Goal: Task Accomplishment & Management: Complete application form

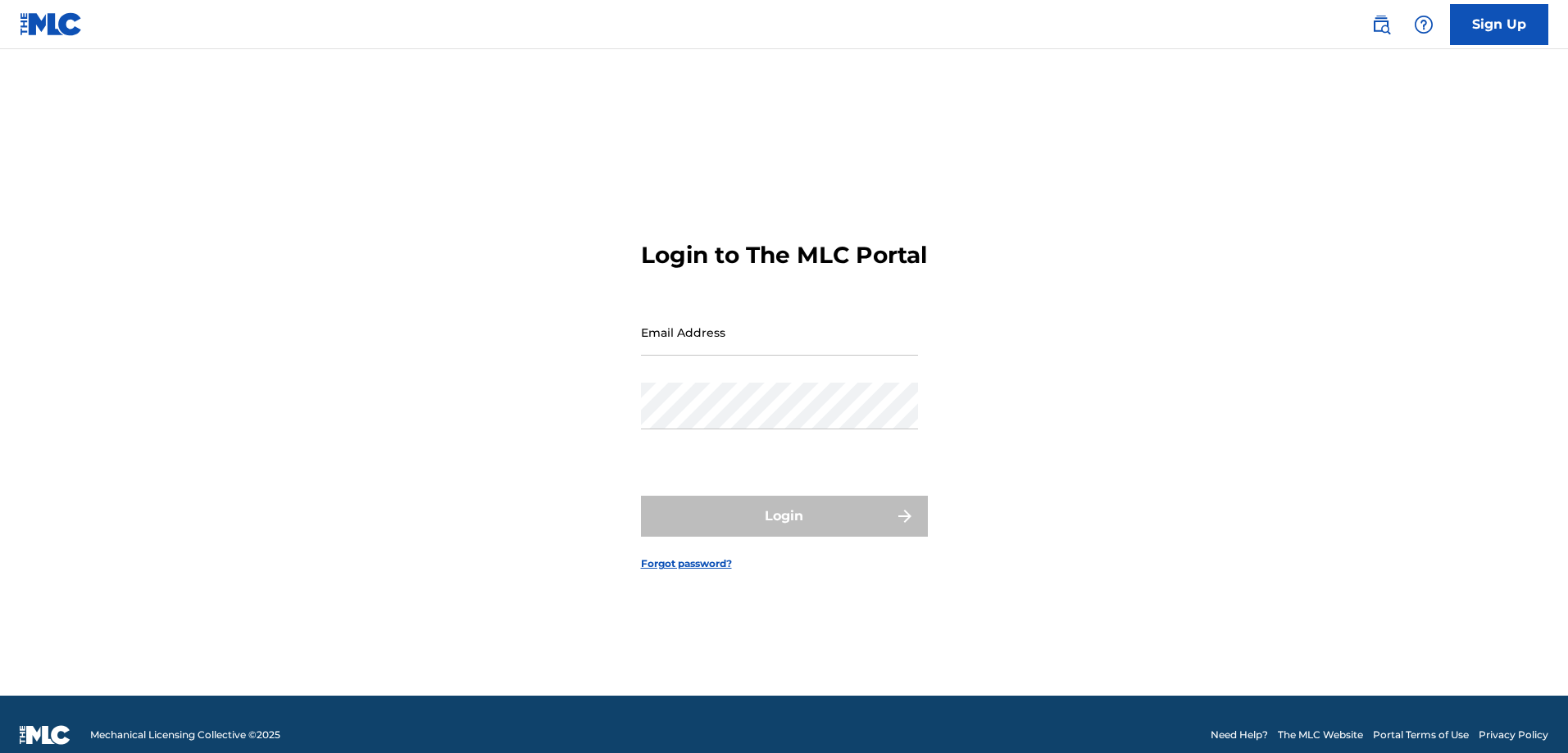
click at [1503, 29] on link "Sign Up" at bounding box center [1500, 24] width 99 height 41
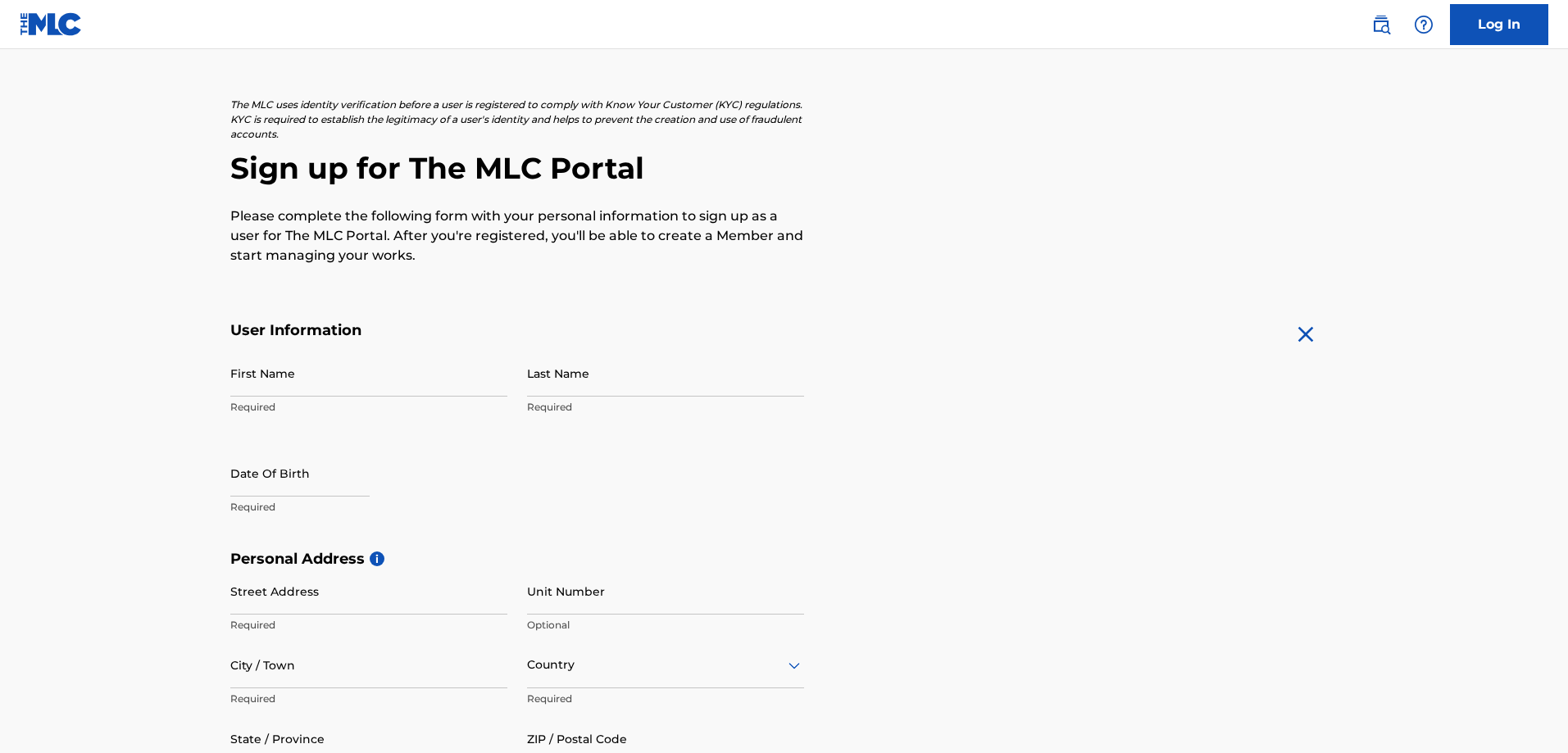
scroll to position [82, 0]
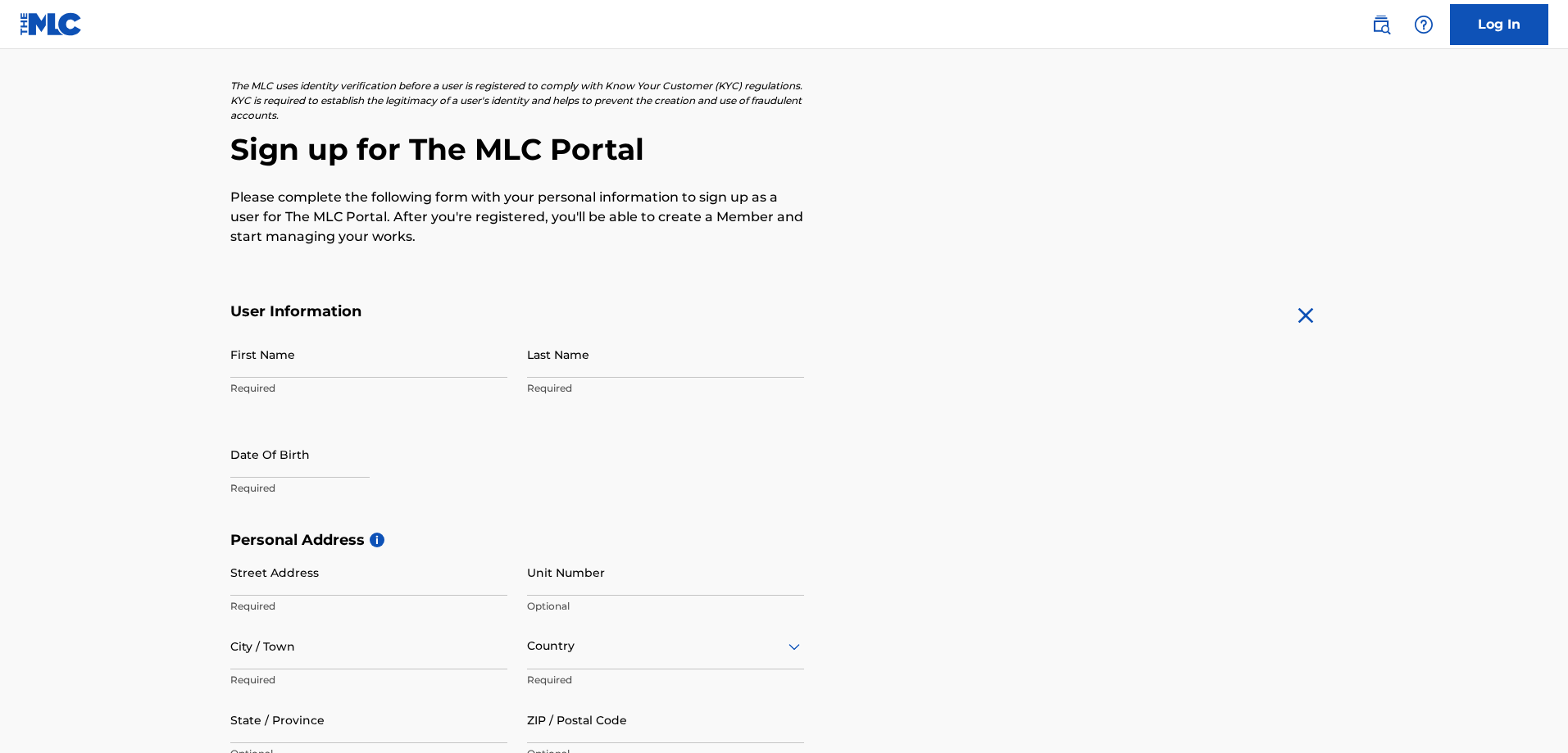
click at [386, 352] on input "First Name" at bounding box center [369, 354] width 277 height 47
type input "Shayan"
type input "Afridi"
select select "7"
select select "2025"
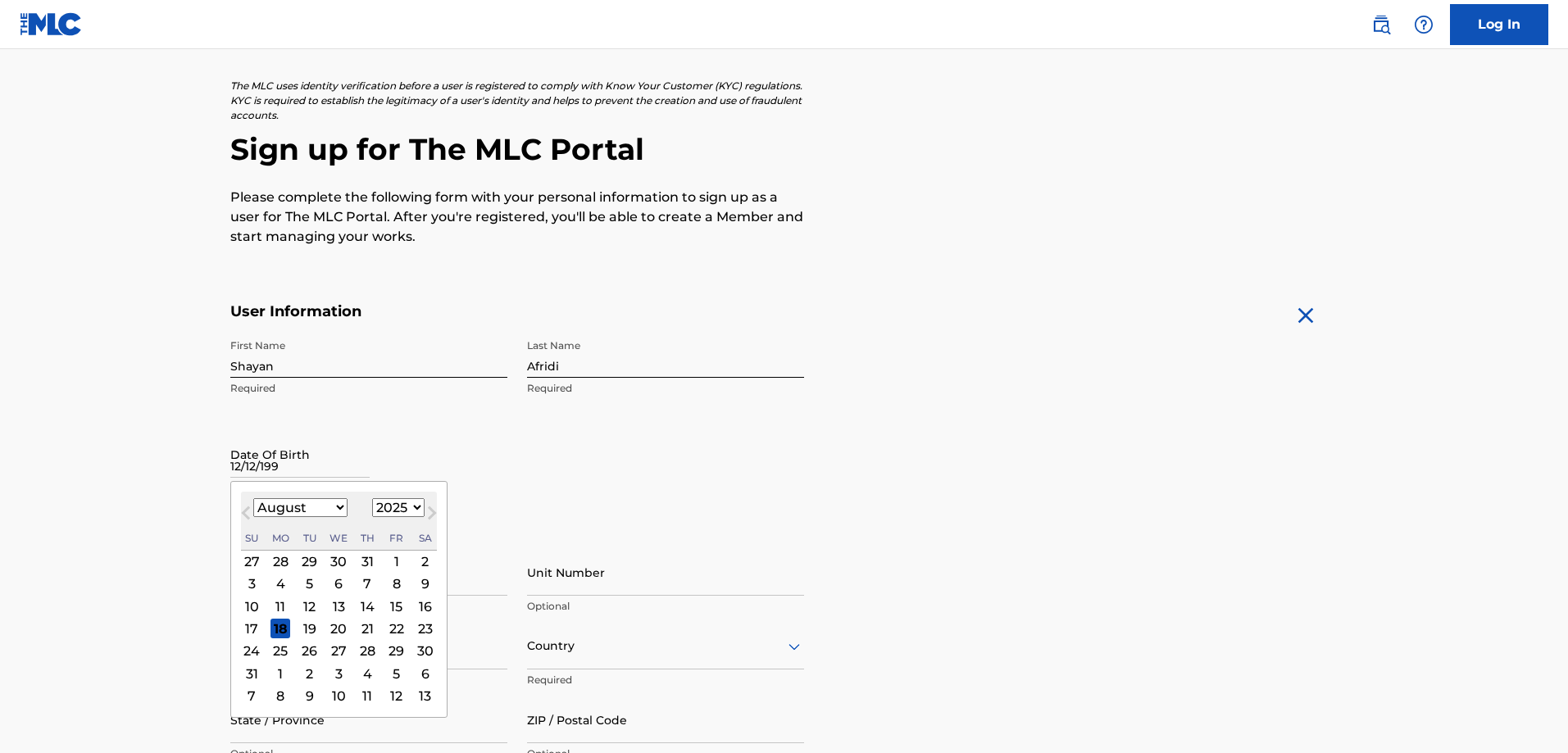
type input "[DATE]"
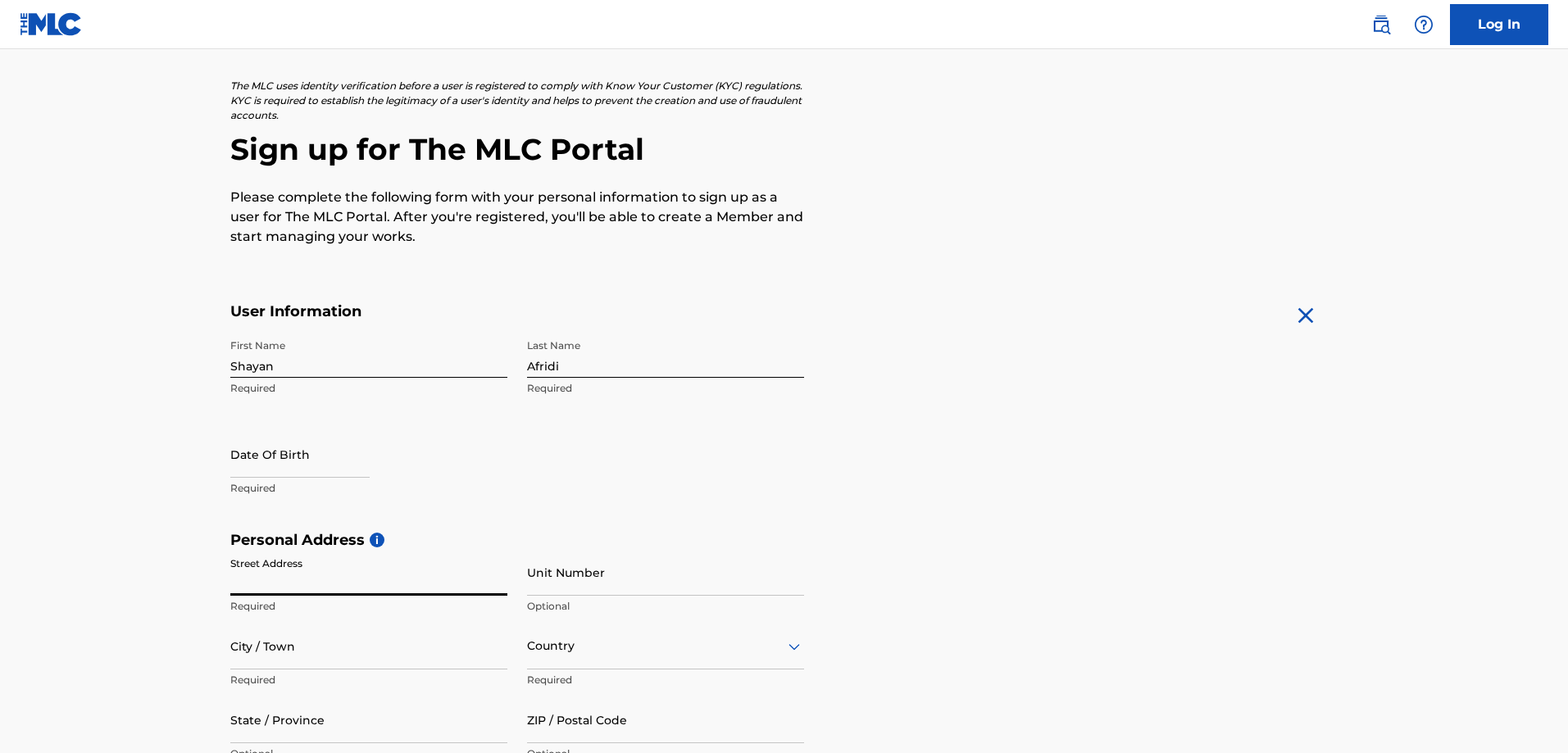
click at [294, 487] on p "Required" at bounding box center [369, 489] width 277 height 15
select select "7"
select select "2025"
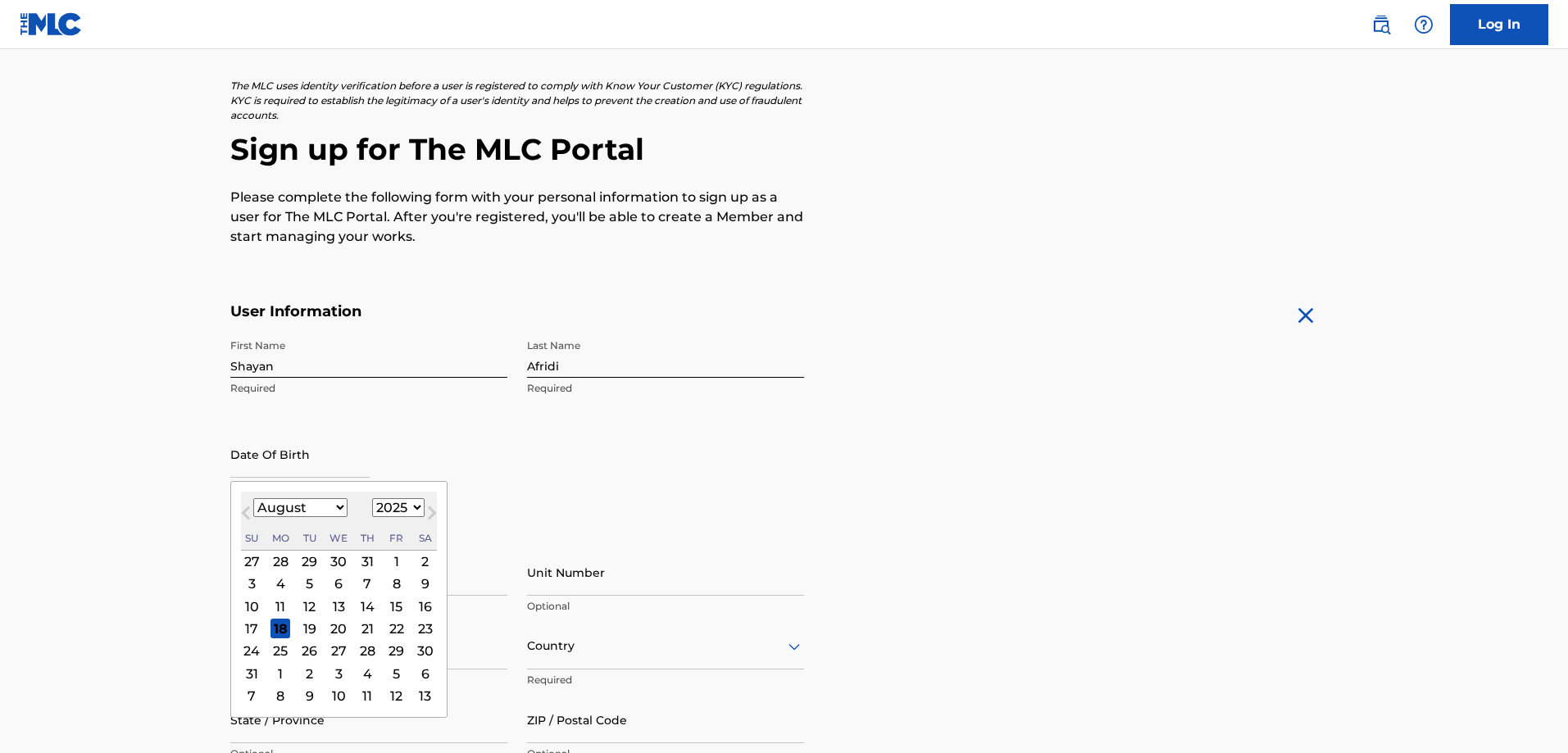
click at [298, 470] on input "text" at bounding box center [300, 454] width 140 height 47
type input "dec"
click at [314, 511] on select "January February March April May June July August September October November De…" at bounding box center [300, 508] width 94 height 19
select select "11"
click at [254, 499] on select "January February March April May June July August September October November De…" at bounding box center [300, 508] width 94 height 19
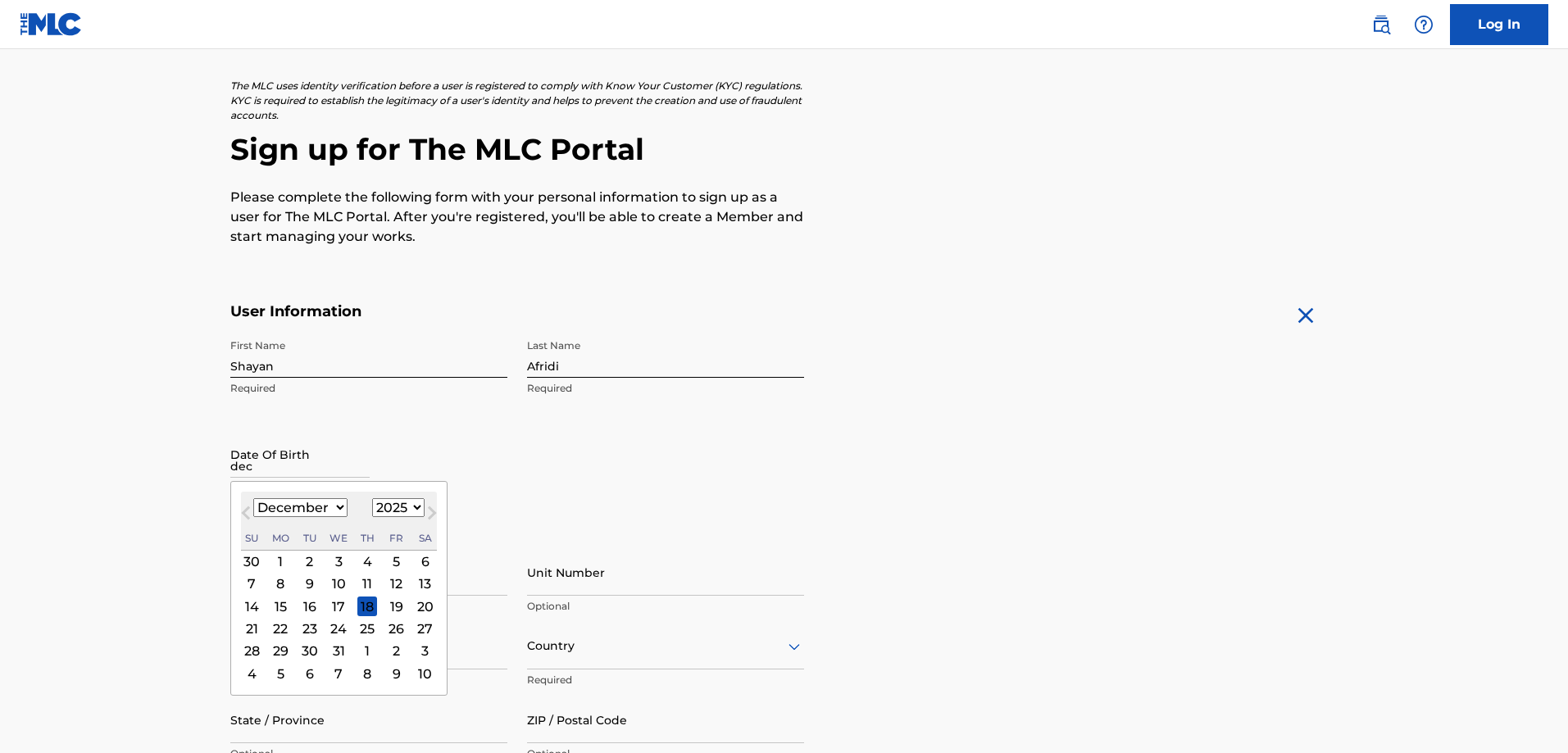
click at [387, 584] on div "12" at bounding box center [396, 584] width 20 height 20
type input "[DATE]"
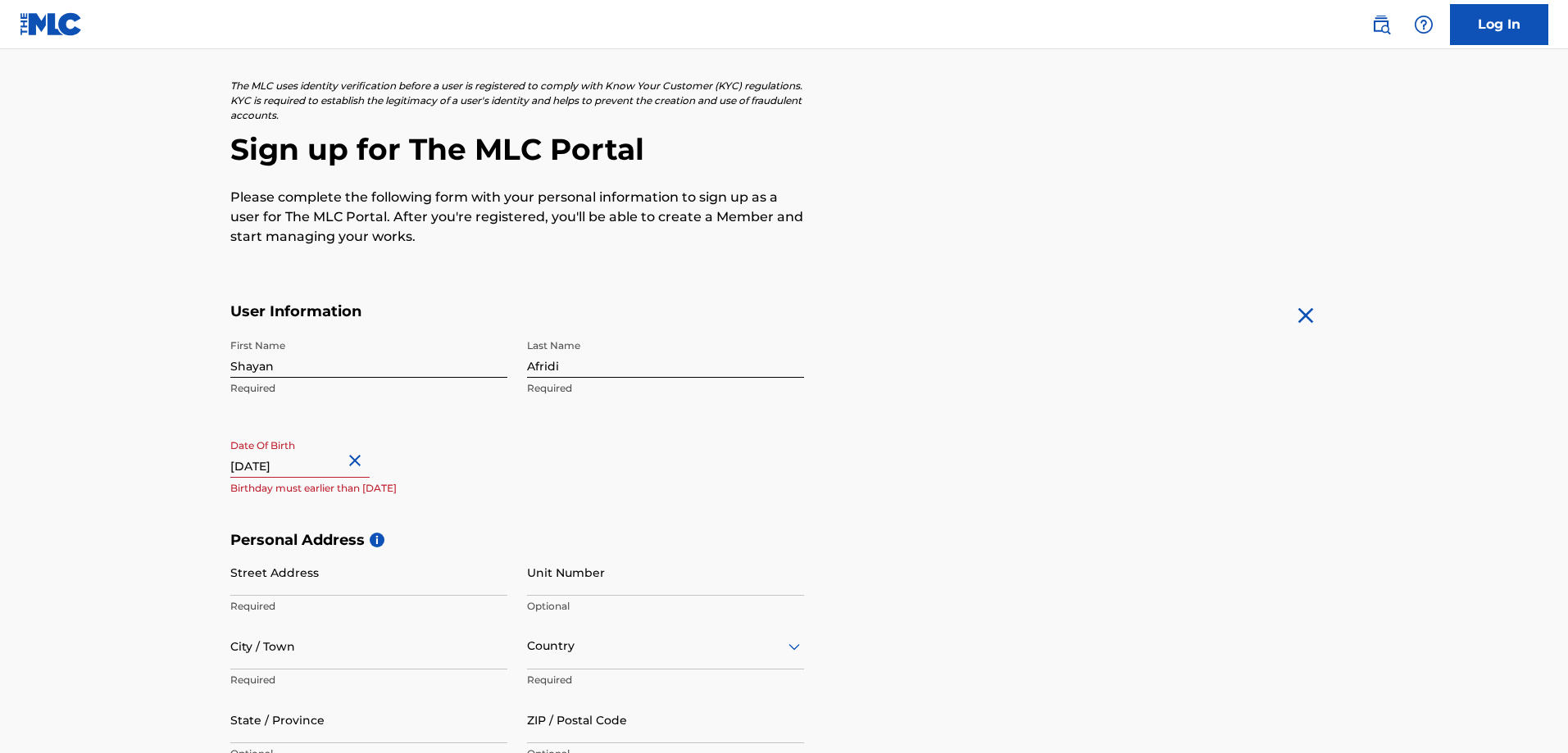
click at [322, 459] on input "[DATE]" at bounding box center [300, 454] width 140 height 47
select select "11"
select select "2025"
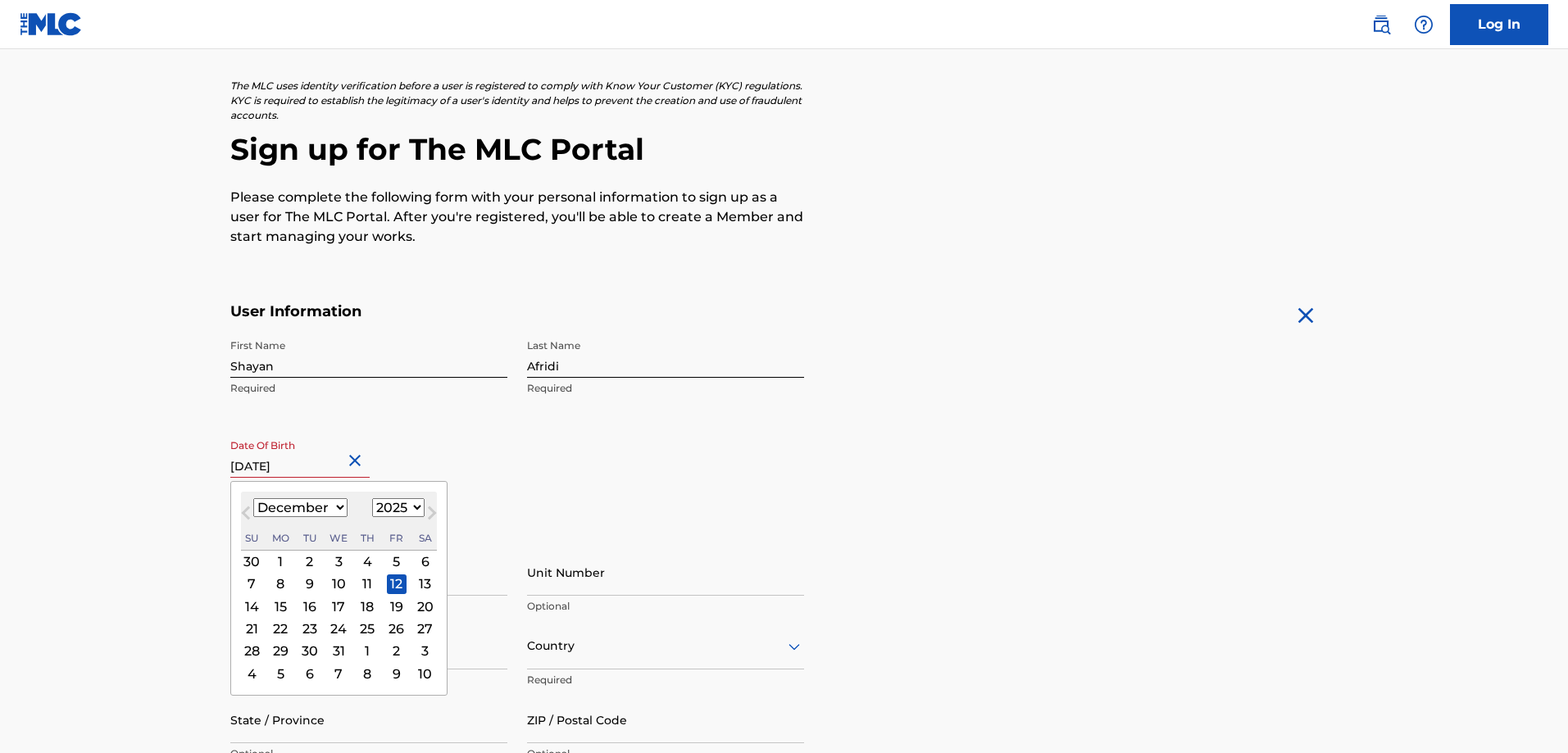
click at [332, 463] on input "[DATE]" at bounding box center [300, 454] width 140 height 47
drag, startPoint x: 340, startPoint y: 464, endPoint x: 312, endPoint y: 465, distance: 28.0
click at [312, 465] on input "[DATE]" at bounding box center [300, 454] width 140 height 47
type input "[DATE]"
select select "1993"
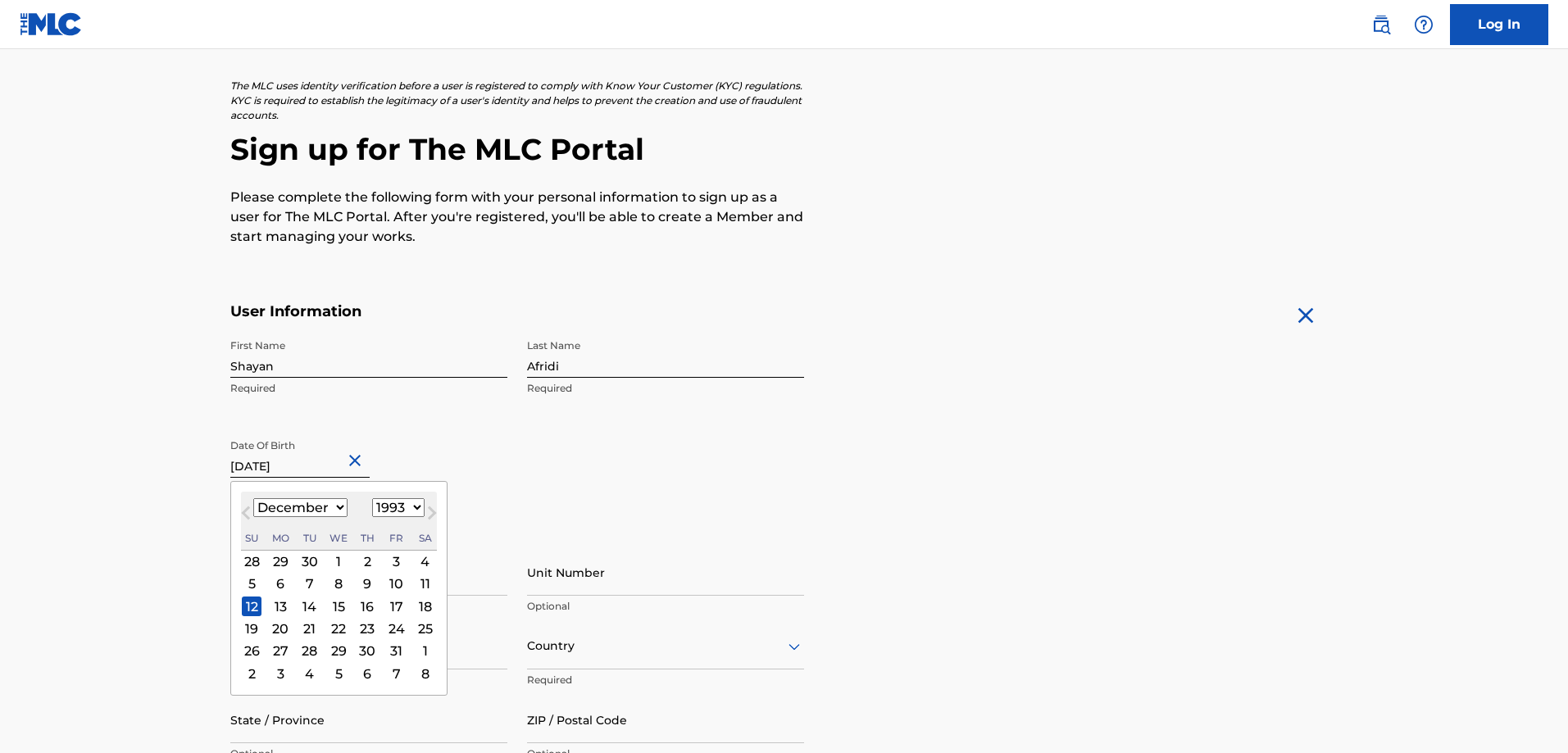
type input "[DATE]"
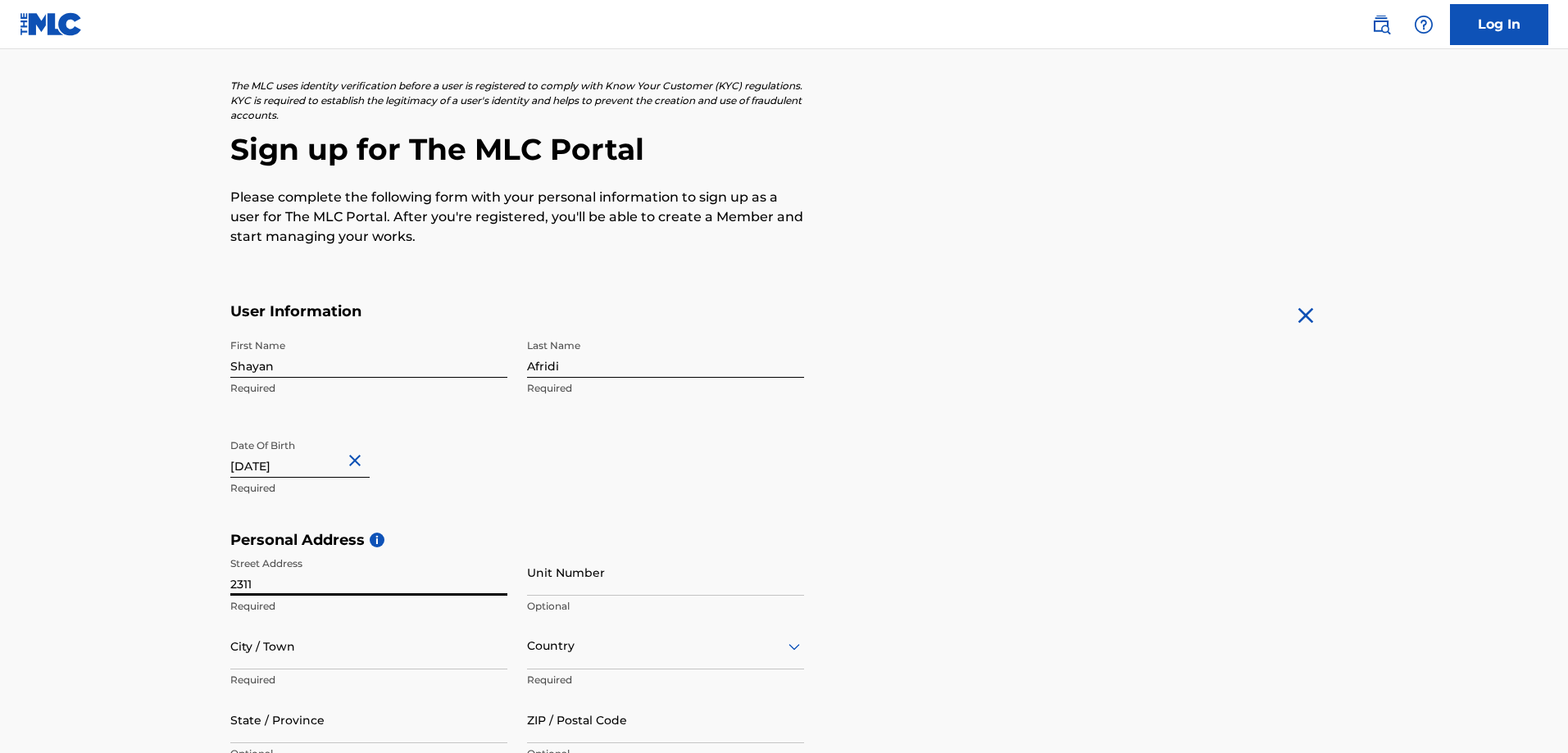
type input "[STREET_ADDRESS]"
type input "Ronkonkoma"
type input "[GEOGRAPHIC_DATA]"
type input "NY"
type input "11779"
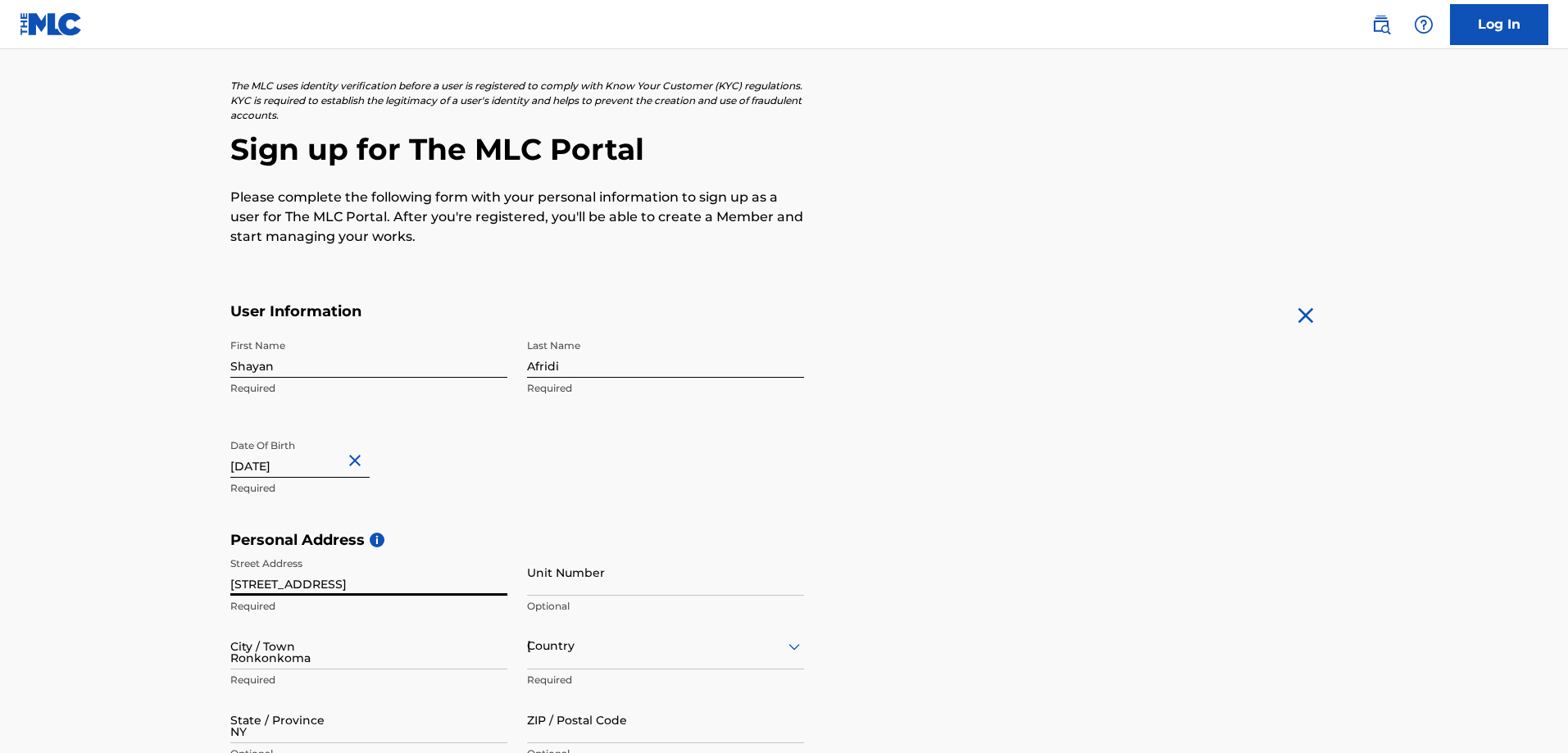
type input "646"
type input "7218473"
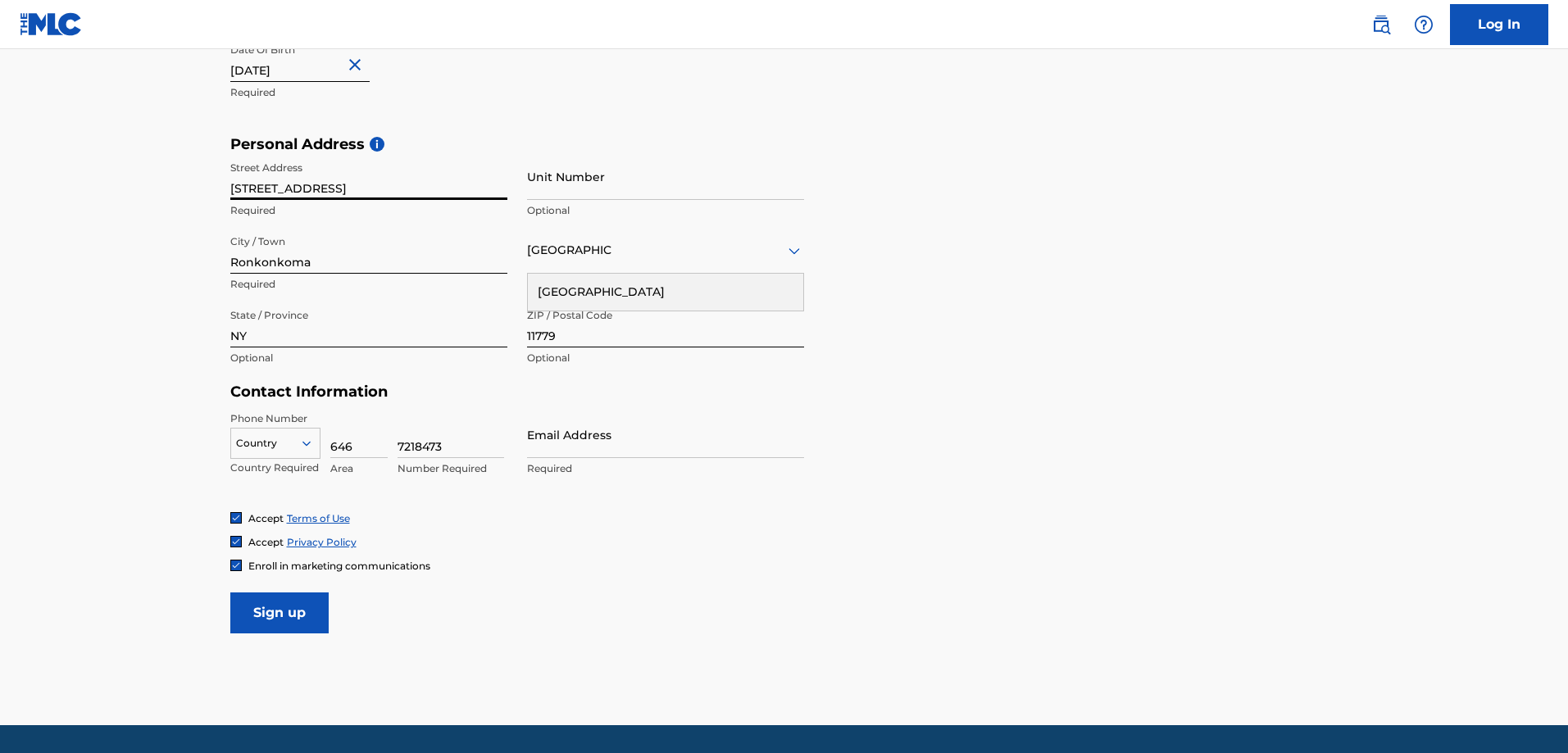
scroll to position [492, 0]
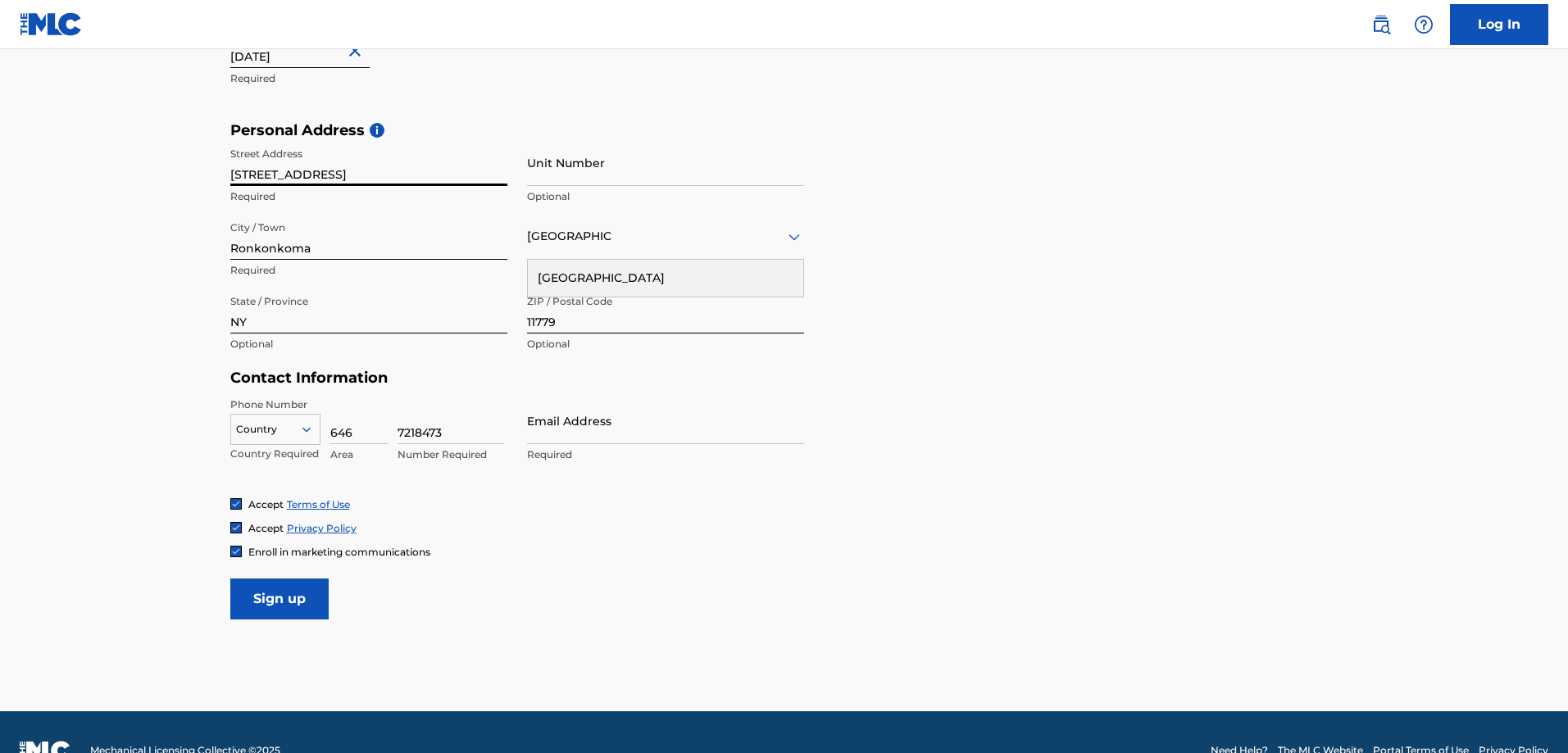
click at [559, 441] on input "Email Address" at bounding box center [666, 421] width 277 height 47
click at [312, 554] on span "Enroll in marketing communications" at bounding box center [340, 552] width 182 height 12
click at [608, 437] on input "[EMAIL_ADDRESS][DOMAIN_NAME]" at bounding box center [666, 421] width 277 height 47
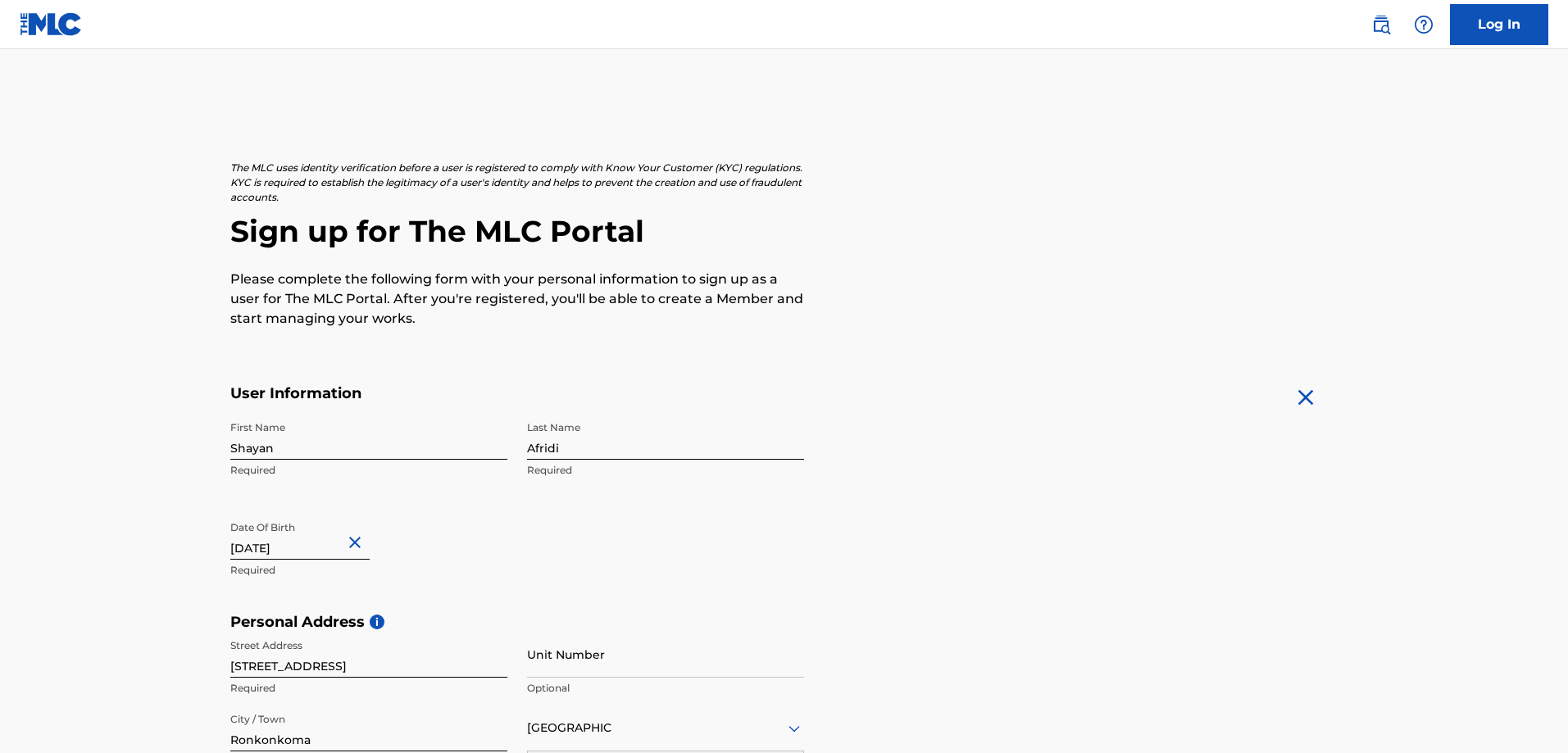
scroll to position [410, 0]
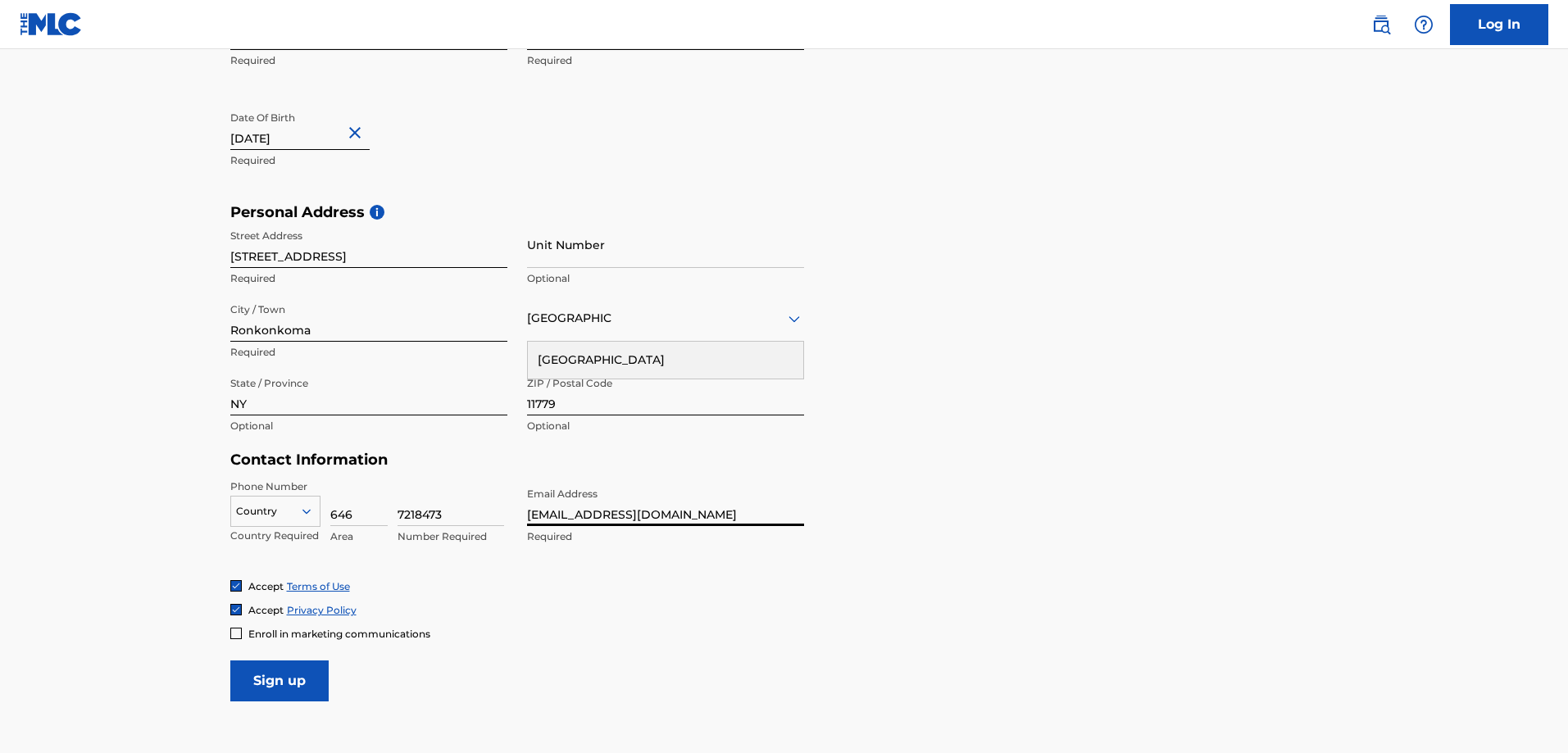
type input "[EMAIL_ADDRESS][DOMAIN_NAME]"
click at [285, 685] on input "Sign up" at bounding box center [280, 681] width 99 height 41
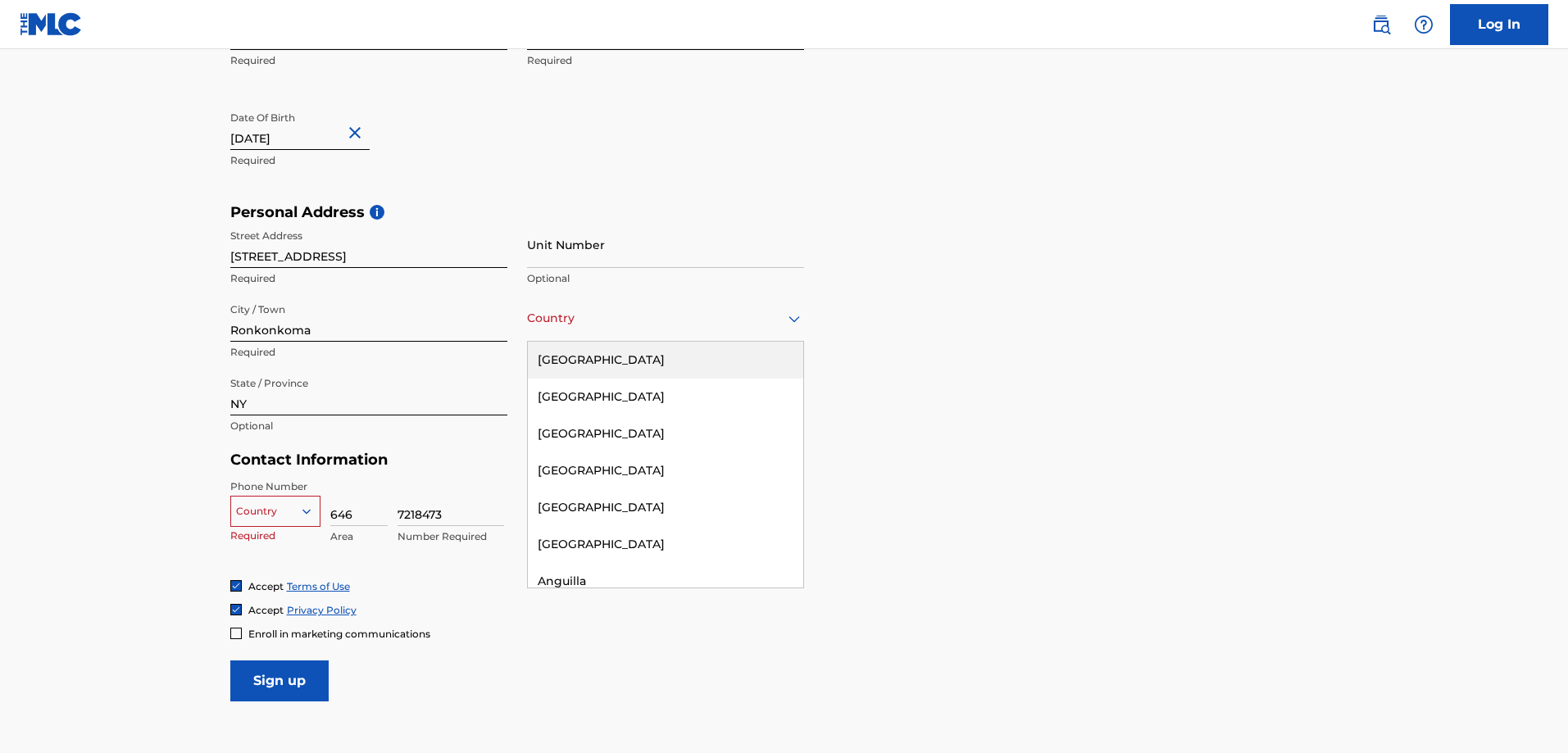
click at [631, 326] on div at bounding box center [666, 319] width 277 height 21
click at [630, 346] on div "[GEOGRAPHIC_DATA]" at bounding box center [666, 360] width 275 height 37
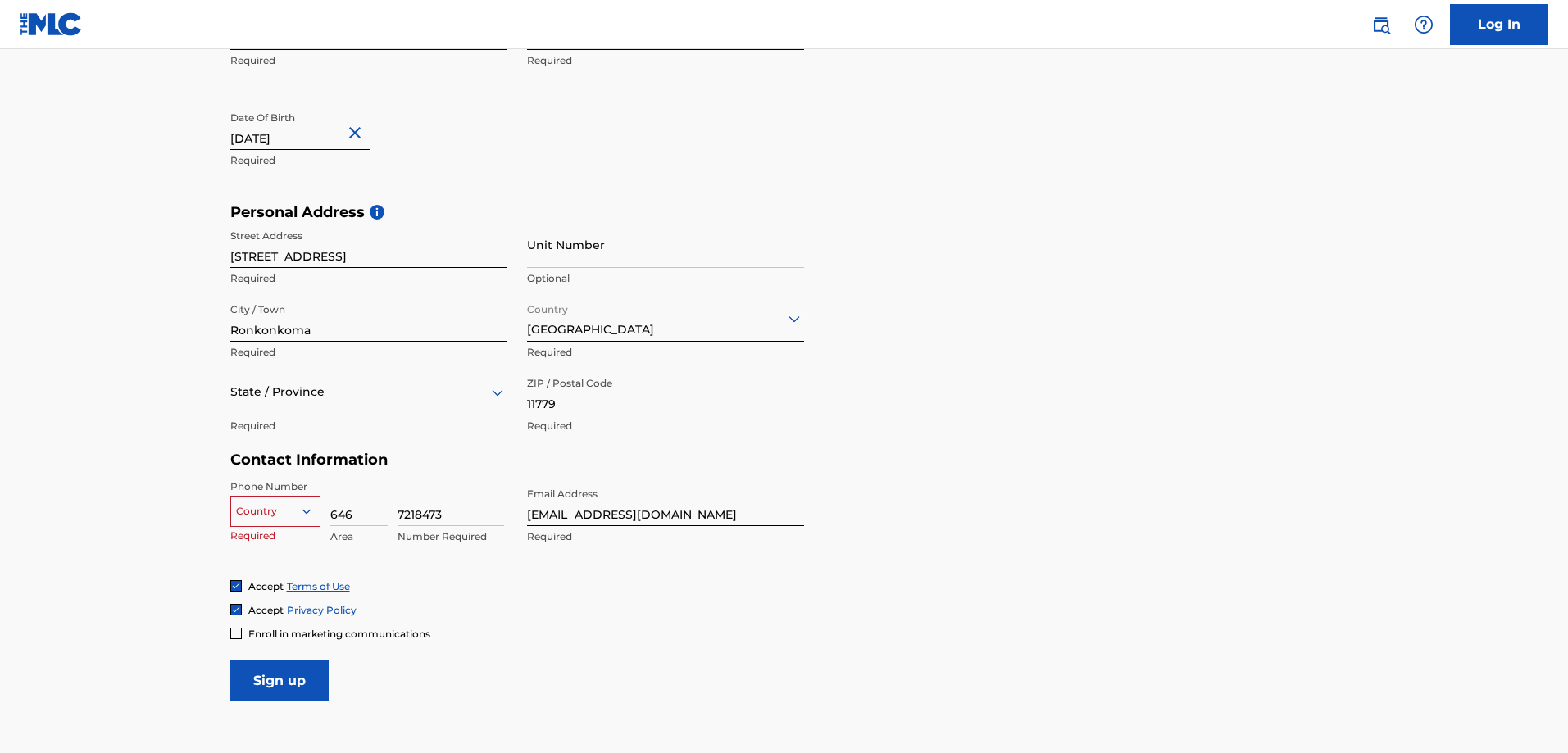
click at [293, 513] on div "Country" at bounding box center [275, 508] width 90 height 25
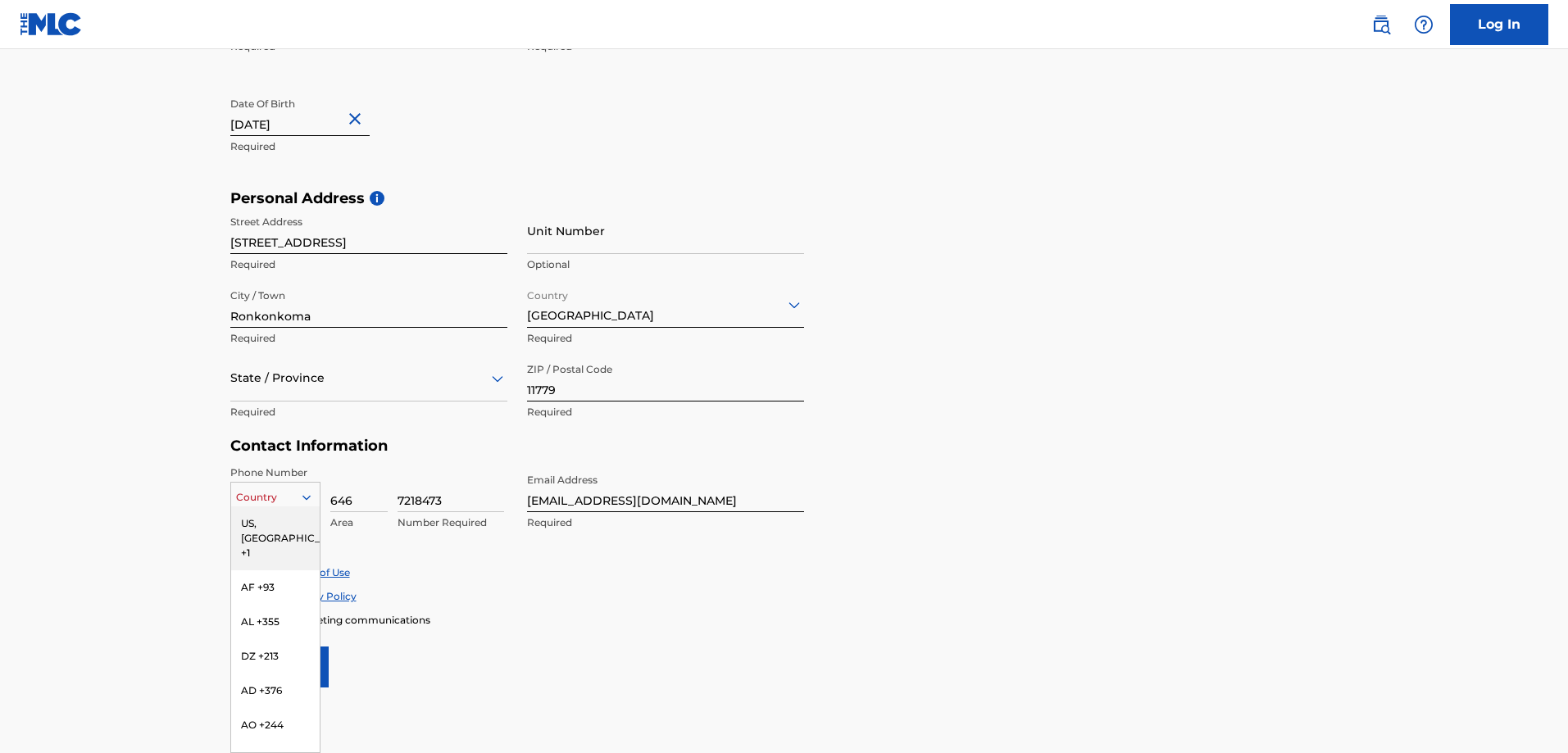
click at [282, 524] on div "US, [GEOGRAPHIC_DATA] +1" at bounding box center [274, 537] width 88 height 64
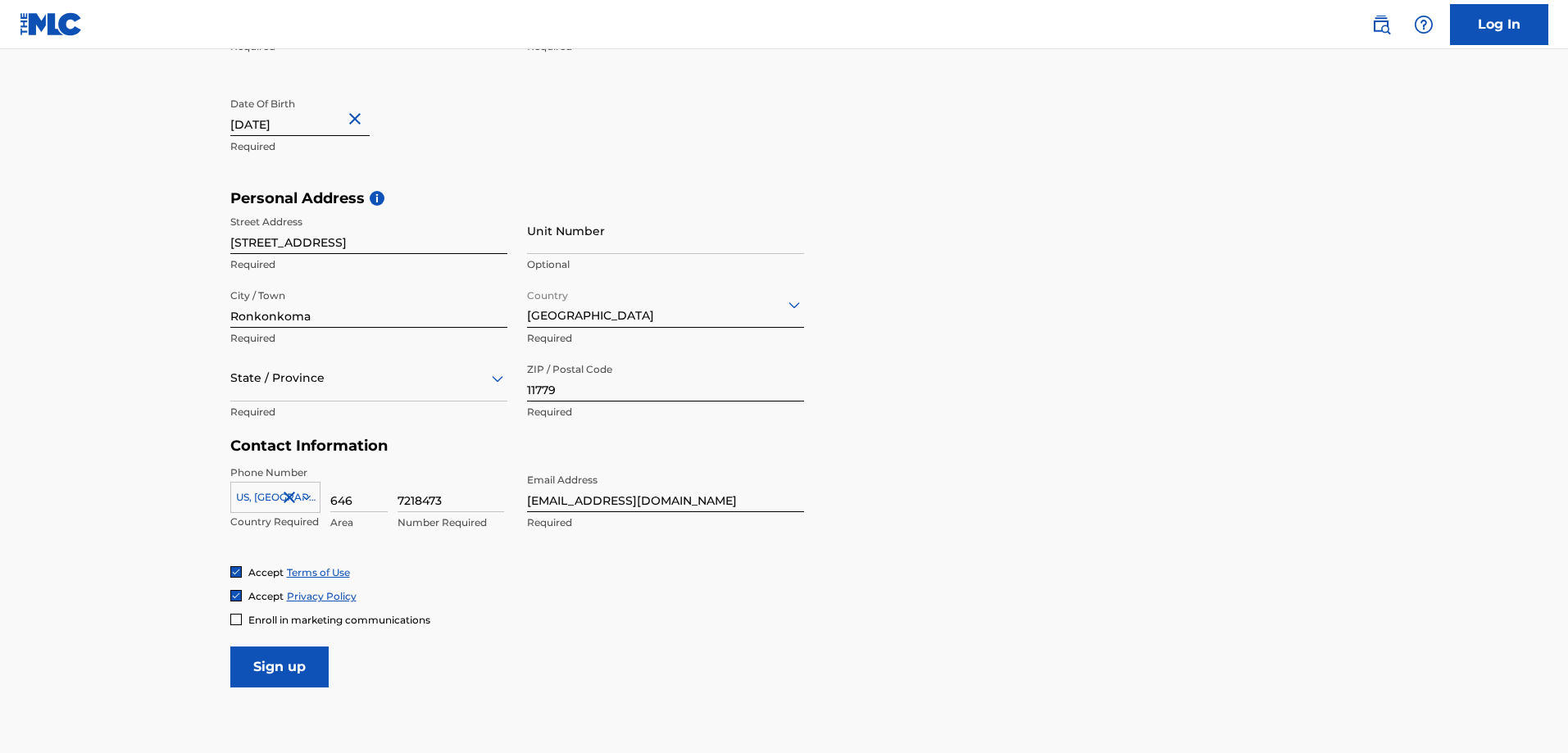
click at [279, 659] on input "Sign up" at bounding box center [280, 667] width 99 height 41
click at [395, 383] on div at bounding box center [369, 379] width 277 height 21
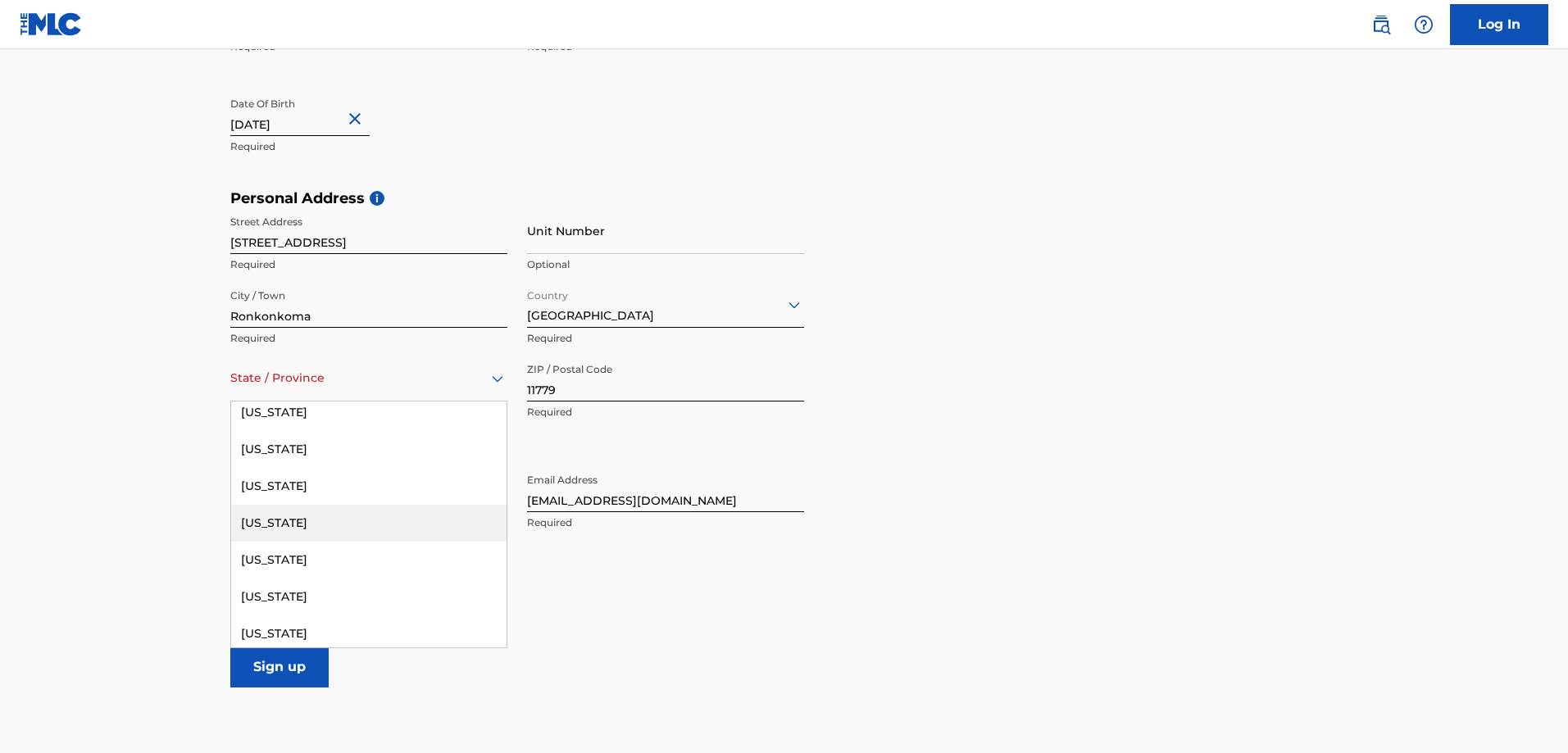
scroll to position [1065, 0]
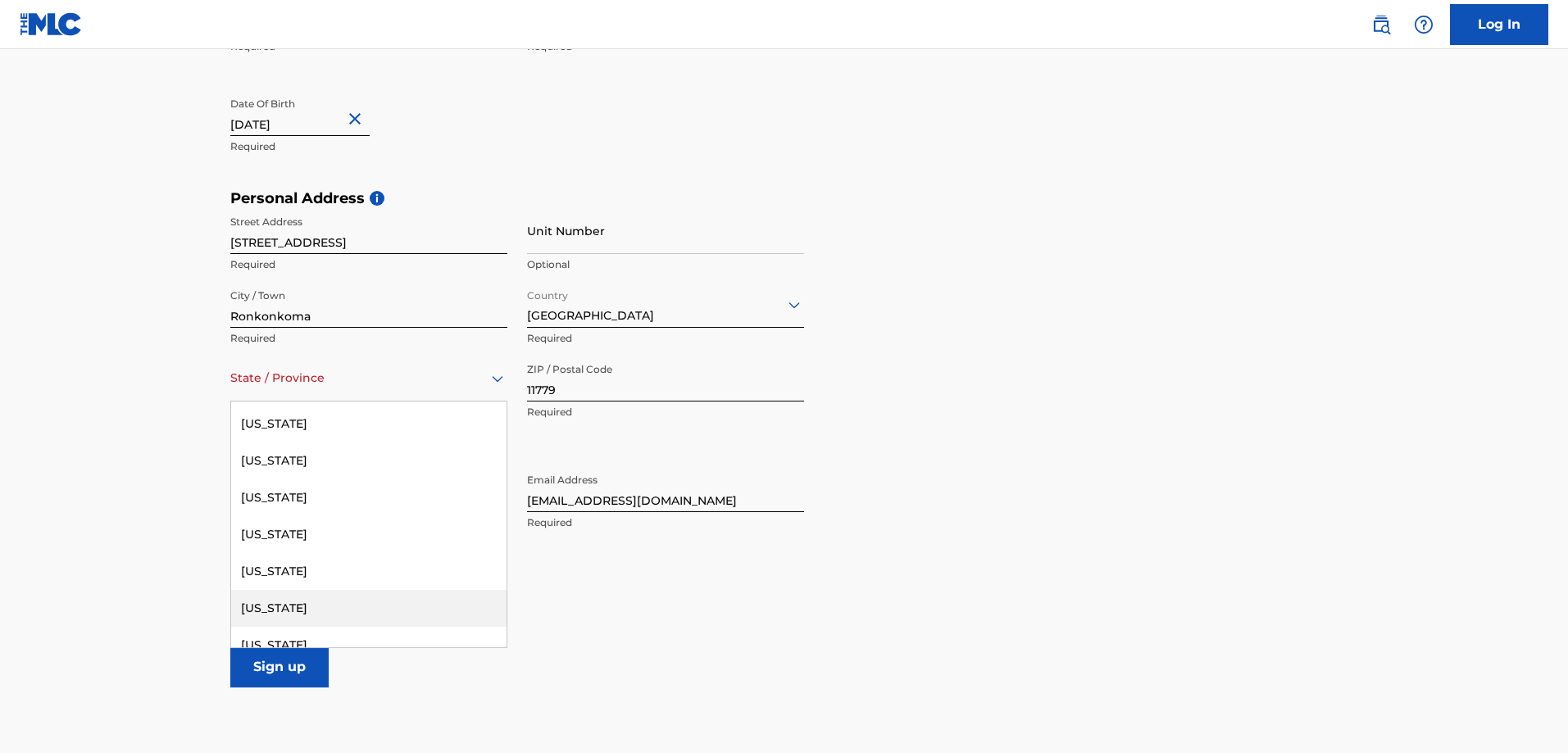
click at [296, 593] on div "[US_STATE]" at bounding box center [368, 609] width 275 height 37
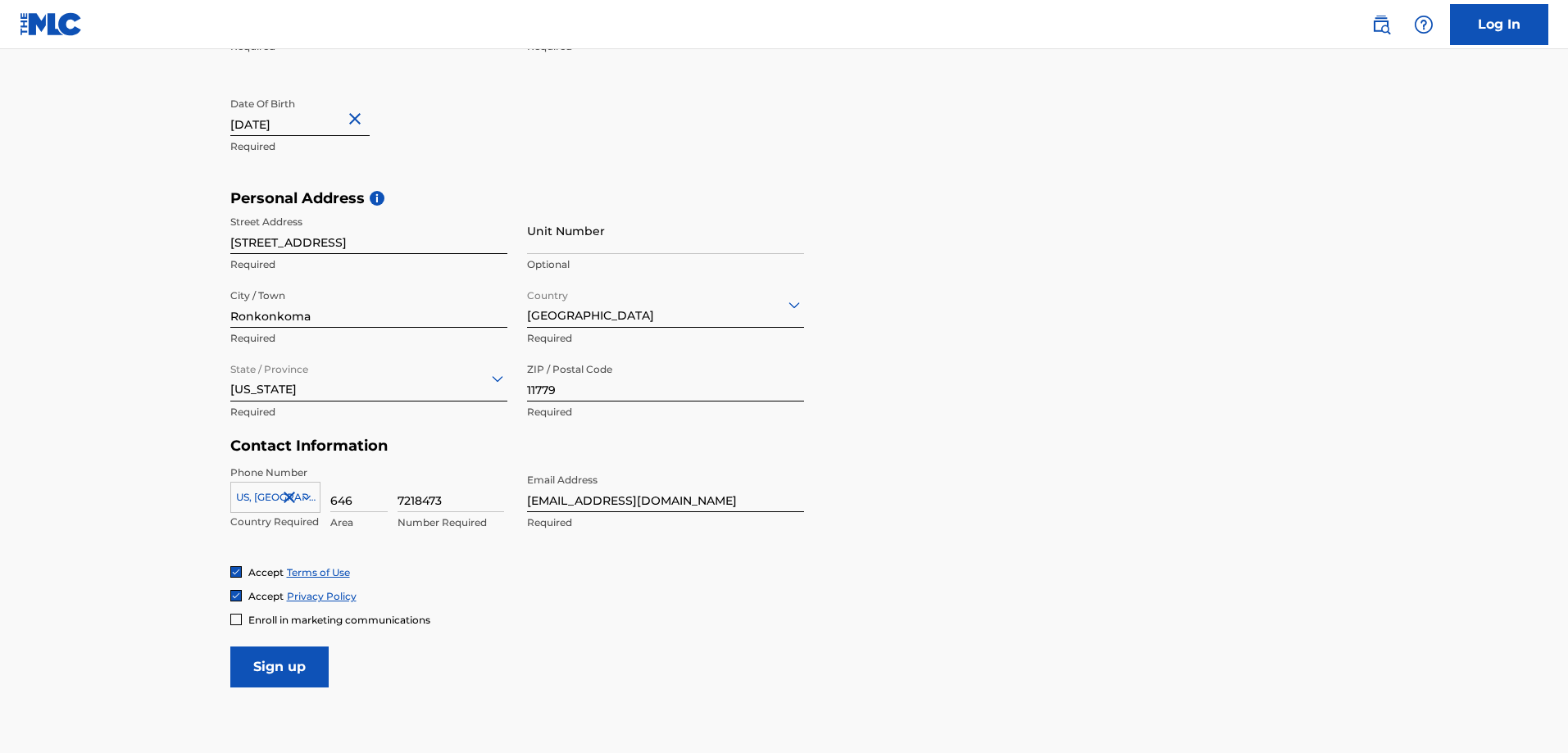
click at [287, 668] on input "Sign up" at bounding box center [280, 667] width 99 height 41
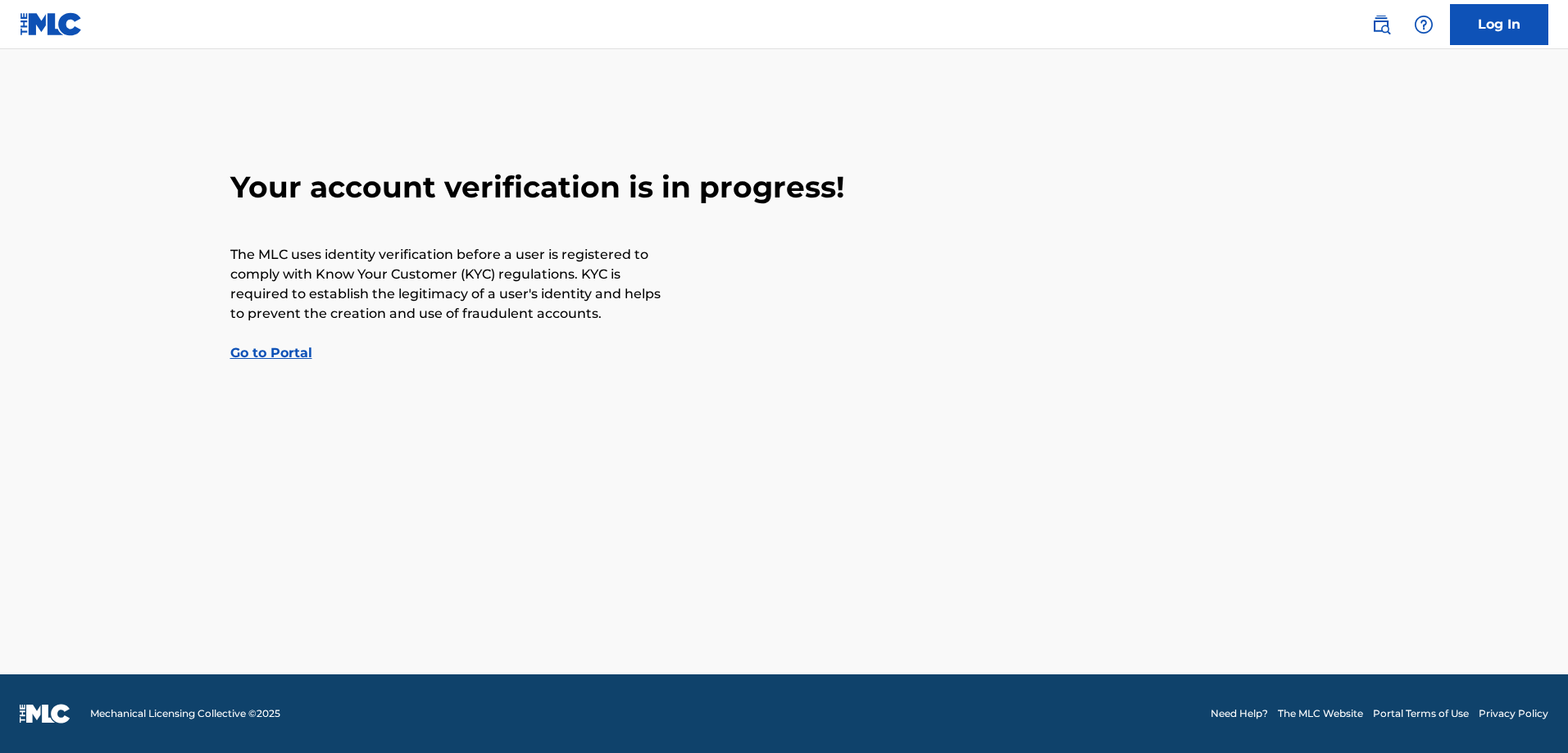
click at [281, 344] on div "Your account verification is in progress! The MLC uses identity verification be…" at bounding box center [784, 266] width 1148 height 195
click at [286, 351] on link "Go to Portal" at bounding box center [272, 352] width 82 height 15
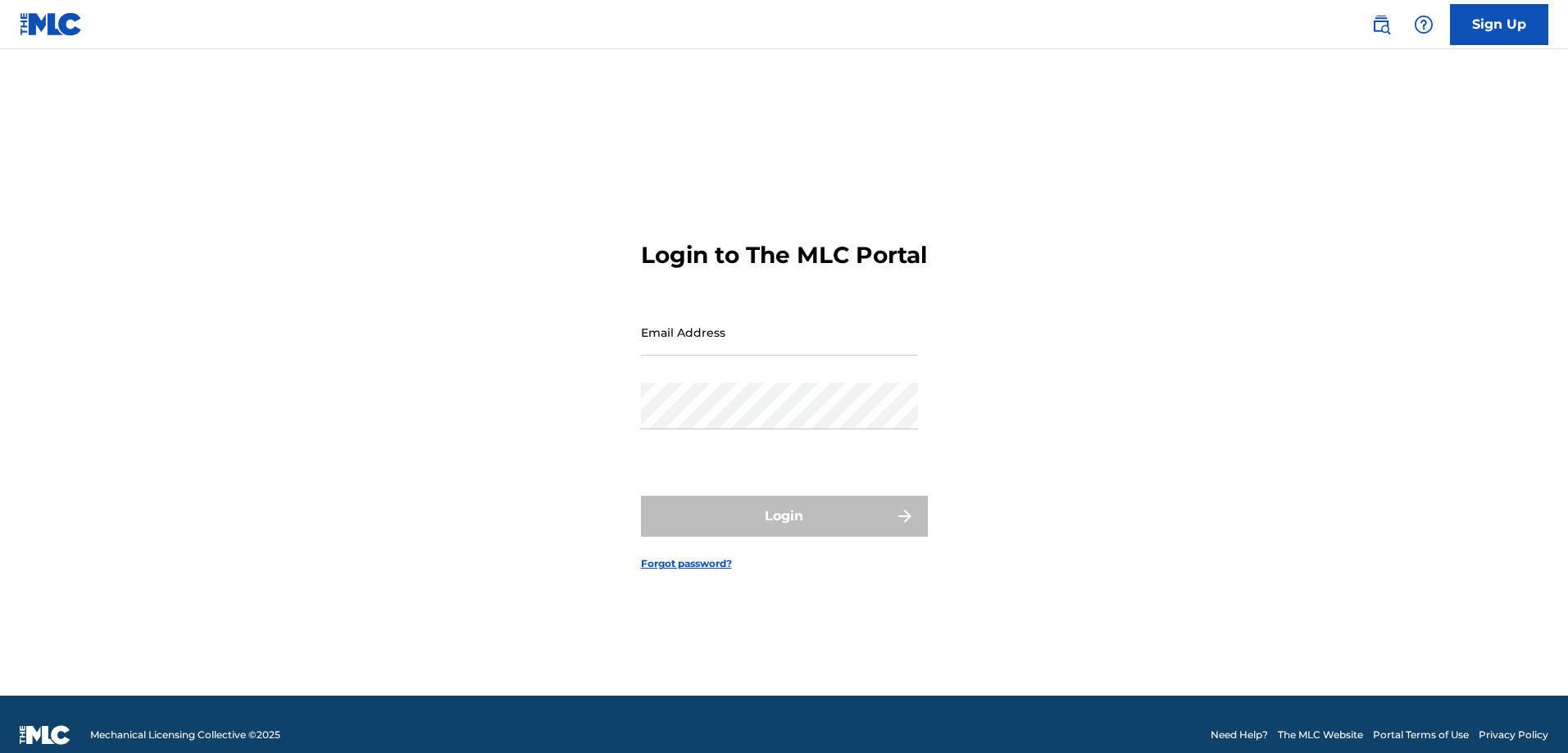
click at [722, 351] on input "Email Address" at bounding box center [780, 331] width 277 height 47
drag, startPoint x: 728, startPoint y: 315, endPoint x: 728, endPoint y: 345, distance: 30.0
click at [728, 315] on form "Login to The MLC Portal Email Address Password Login Forgot password?" at bounding box center [784, 393] width 287 height 606
click at [726, 350] on input "Email Address" at bounding box center [780, 331] width 277 height 47
type input "[EMAIL_ADDRESS][DOMAIN_NAME]"
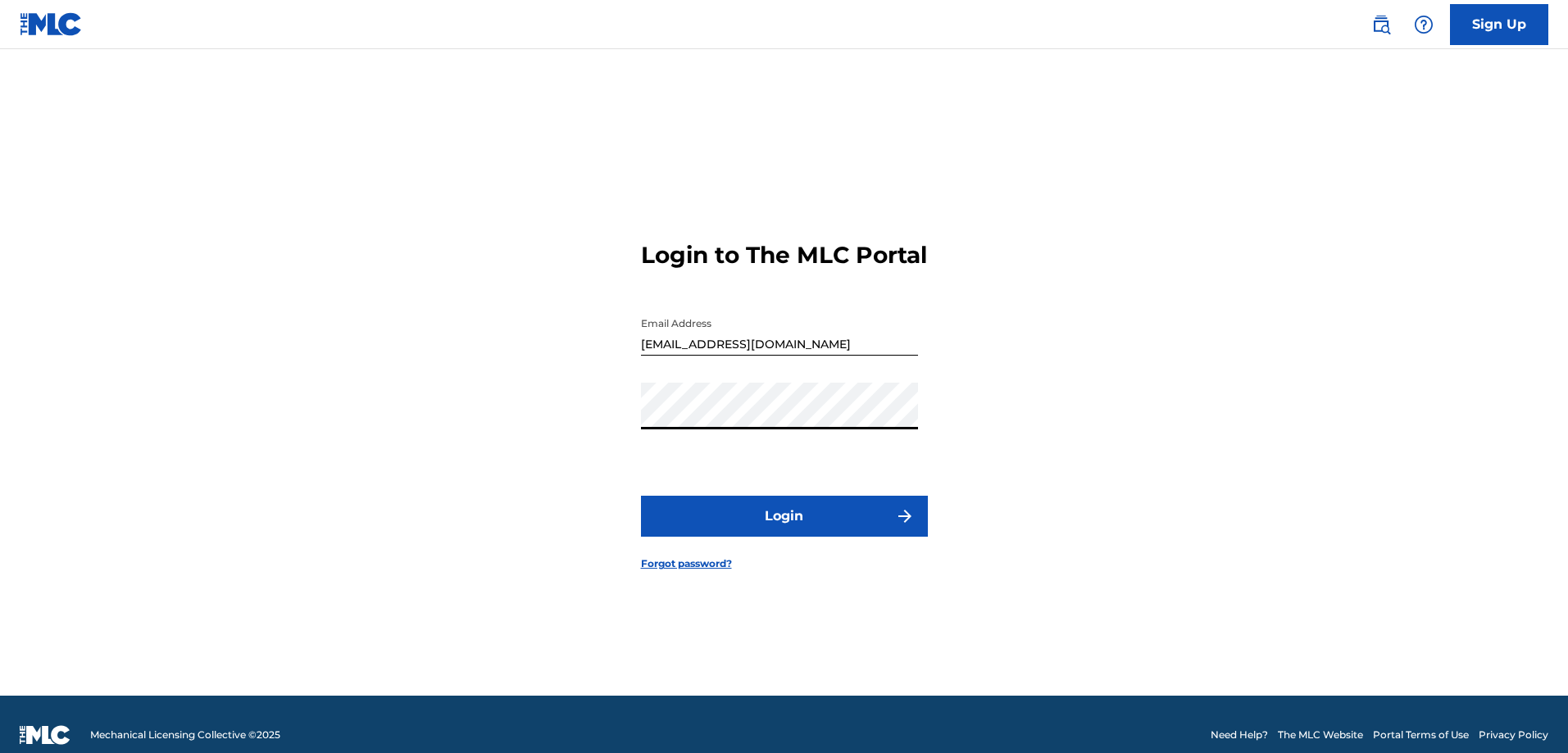
click at [641, 496] on button "Login" at bounding box center [784, 516] width 287 height 41
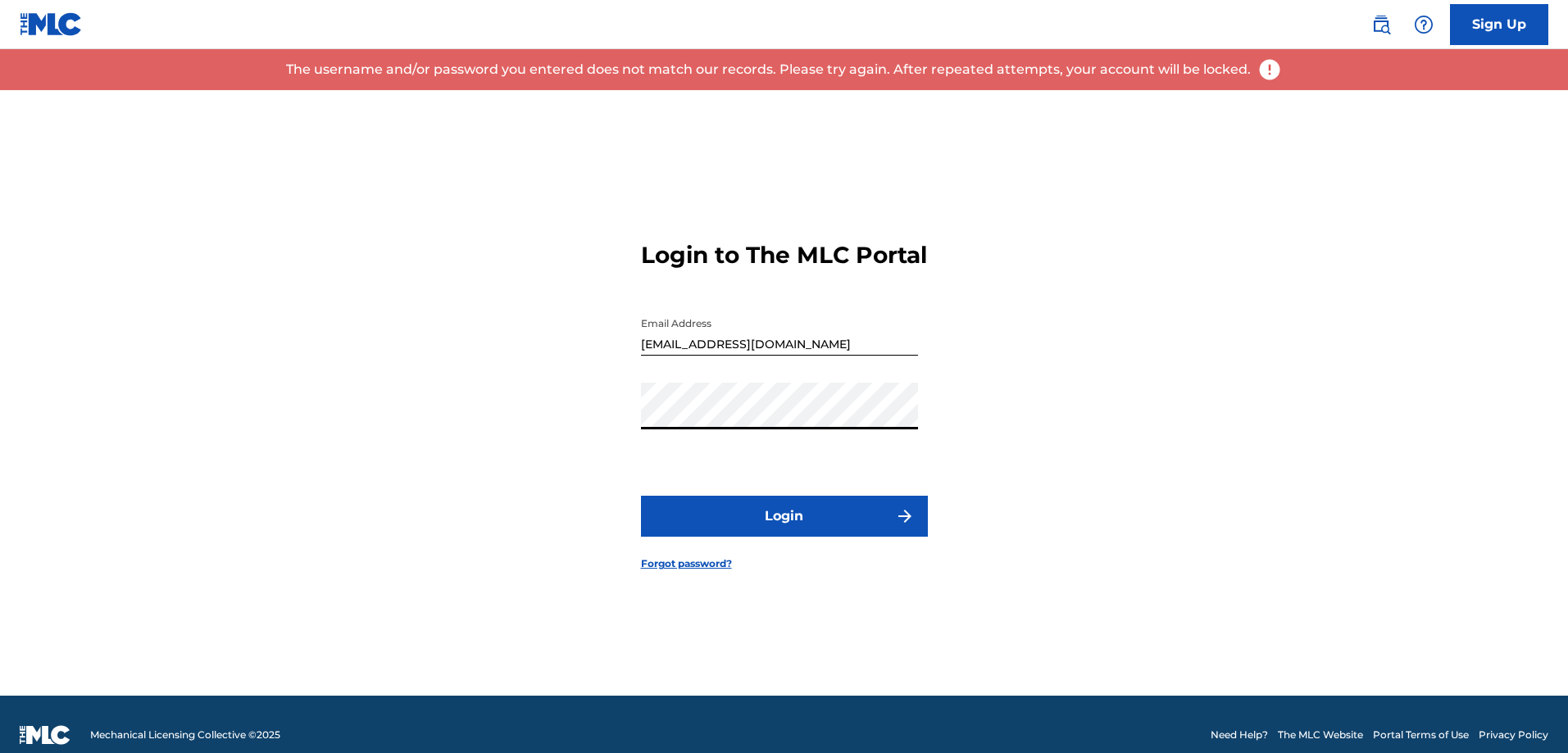
click at [641, 496] on button "Login" at bounding box center [784, 516] width 287 height 41
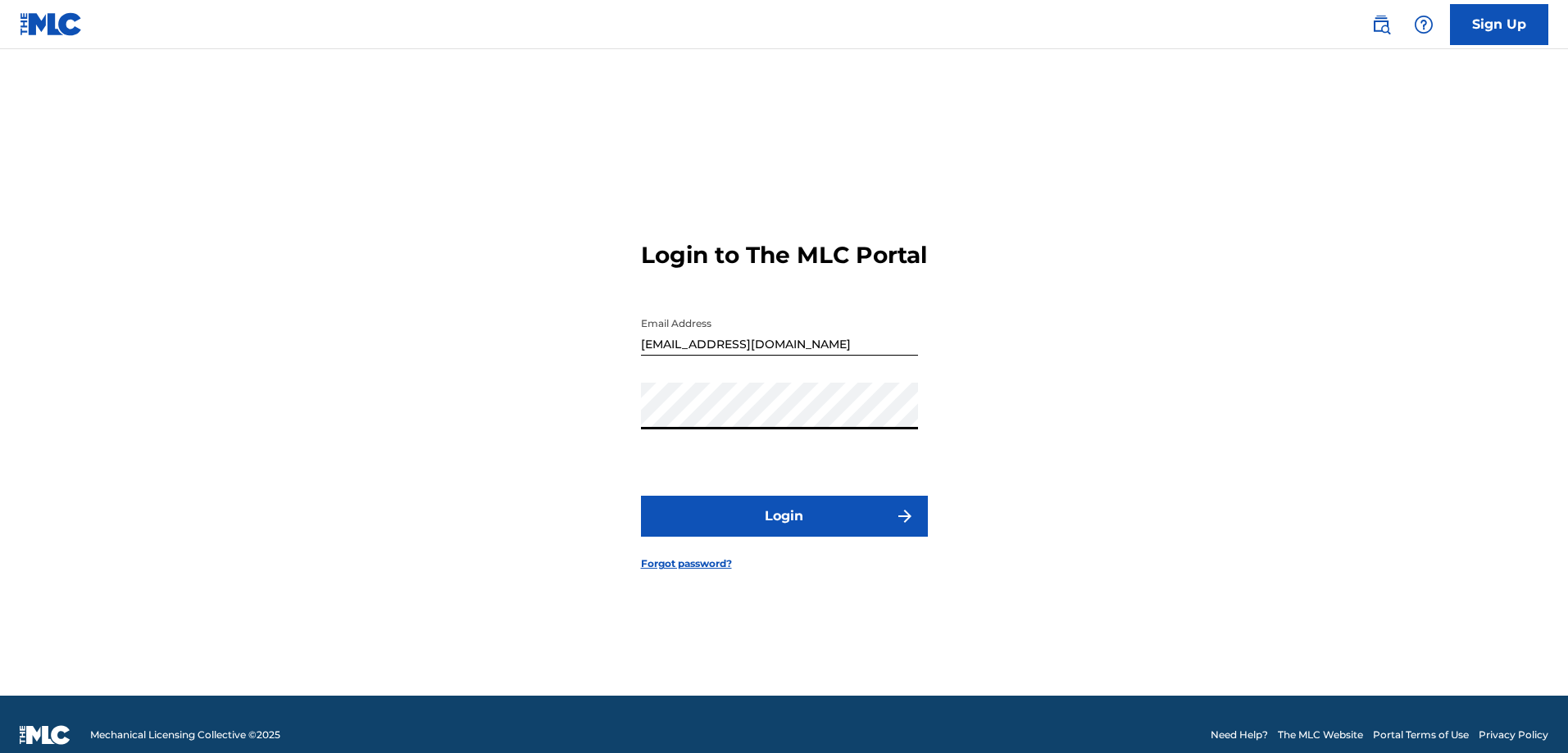
click at [641, 496] on button "Login" at bounding box center [784, 516] width 287 height 41
click at [294, 745] on footer "Mechanical Licensing Collective © 2025 Need Help? The MLC Website Portal Terms …" at bounding box center [784, 735] width 1568 height 79
click at [259, 723] on footer "Mechanical Licensing Collective © 2025 Need Help? The MLC Website Portal Terms …" at bounding box center [784, 735] width 1568 height 79
click at [255, 733] on span "Mechanical Licensing Collective © 2025" at bounding box center [185, 736] width 190 height 15
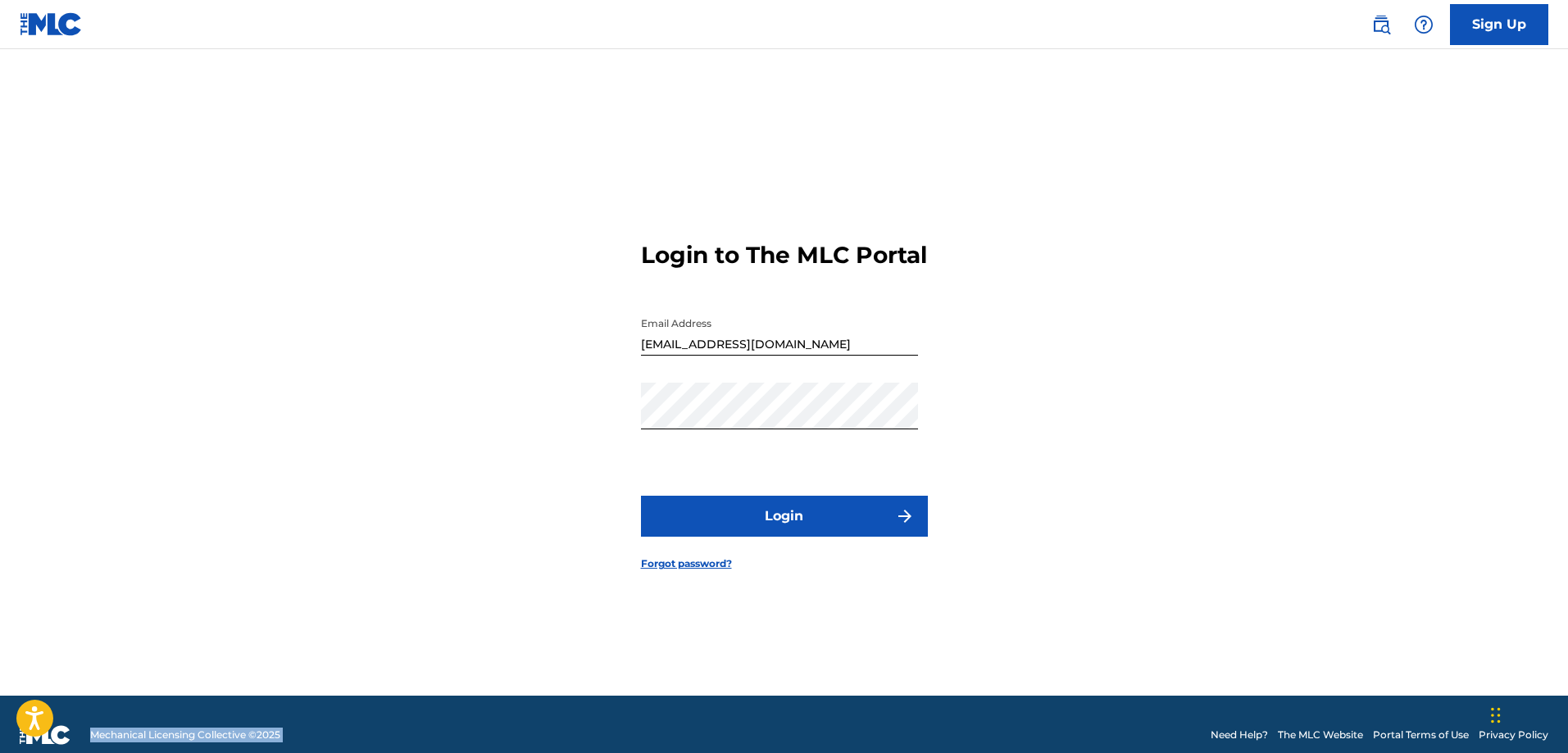
click at [255, 733] on span "Mechanical Licensing Collective © 2025" at bounding box center [185, 736] width 190 height 15
